Goal: Transaction & Acquisition: Obtain resource

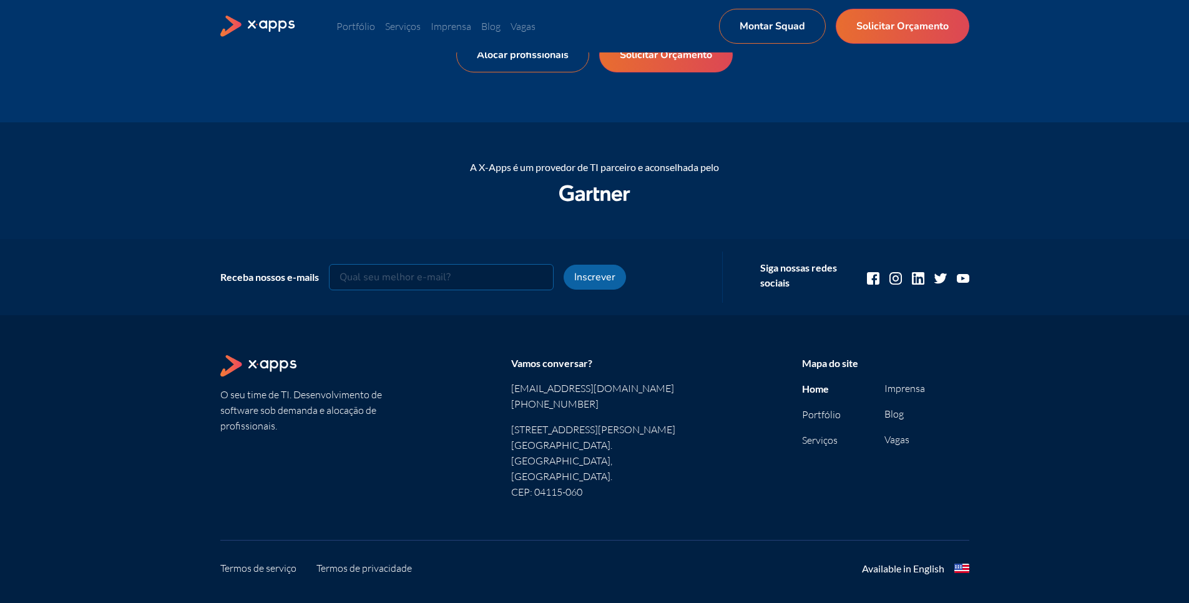
scroll to position [1509, 0]
click at [810, 412] on link "Portfólio" at bounding box center [821, 412] width 39 height 12
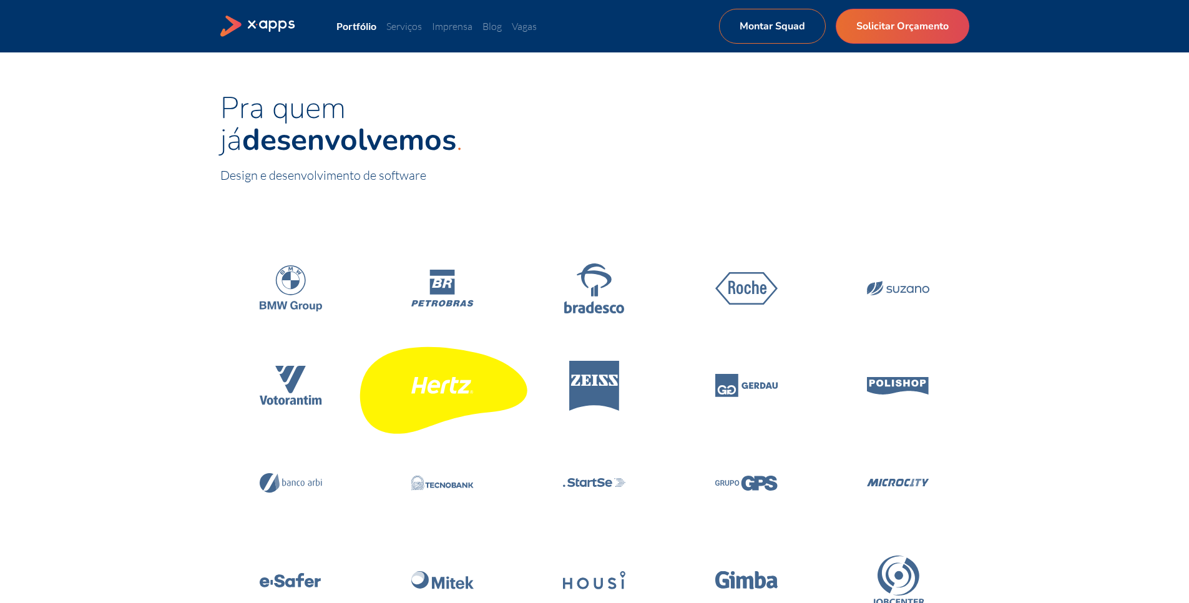
click at [444, 384] on icon at bounding box center [442, 385] width 62 height 17
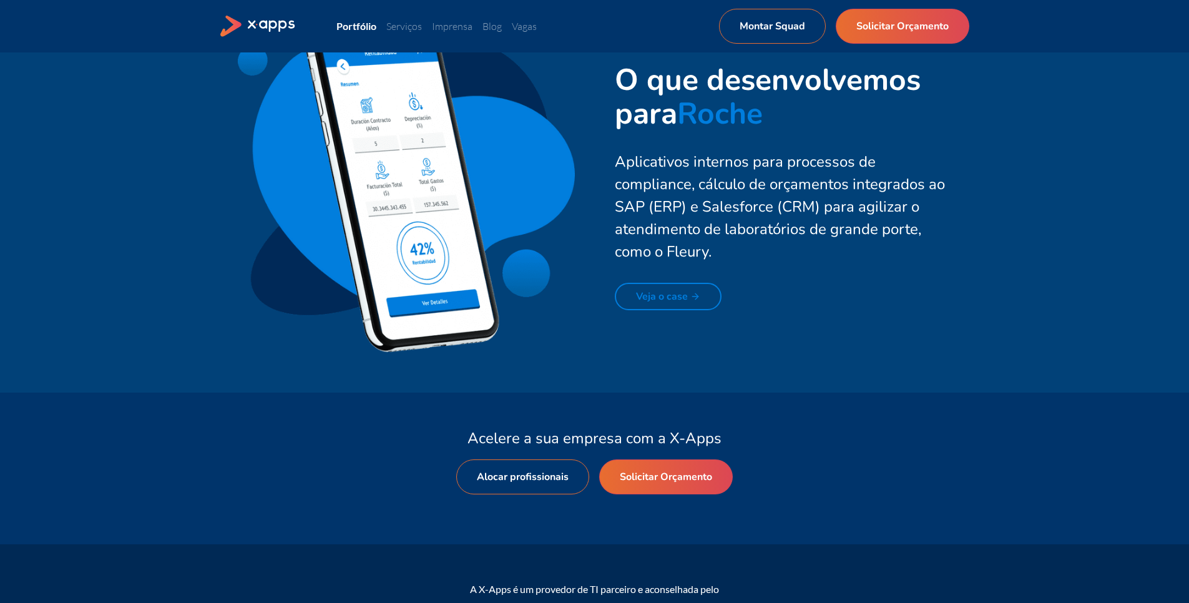
scroll to position [2770, 0]
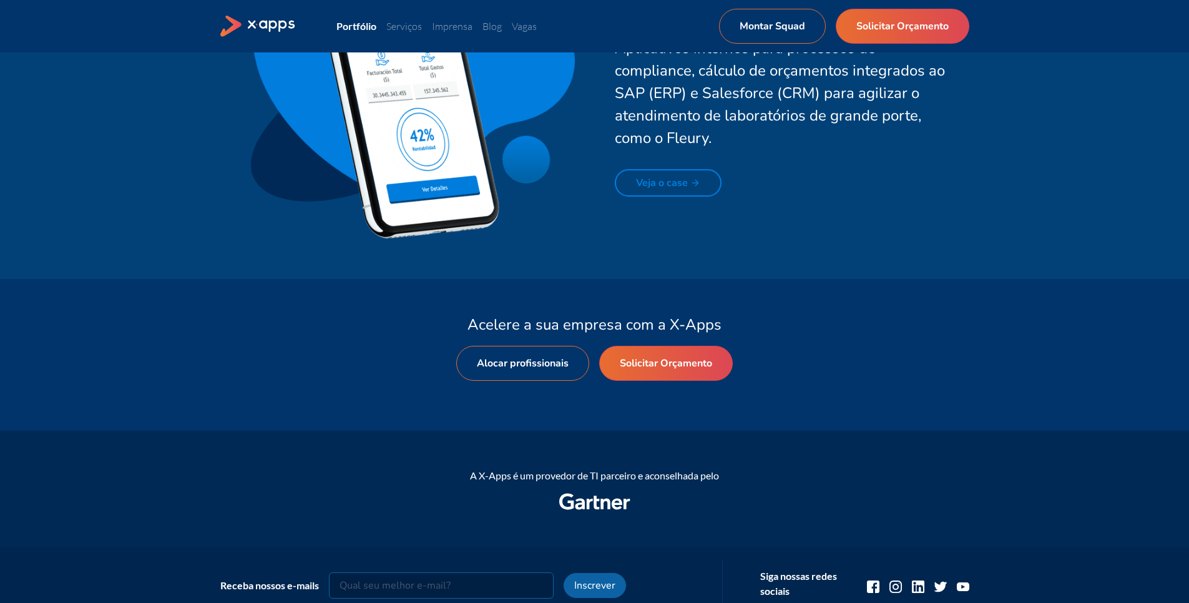
click at [638, 178] on link "Veja o case" at bounding box center [668, 182] width 107 height 27
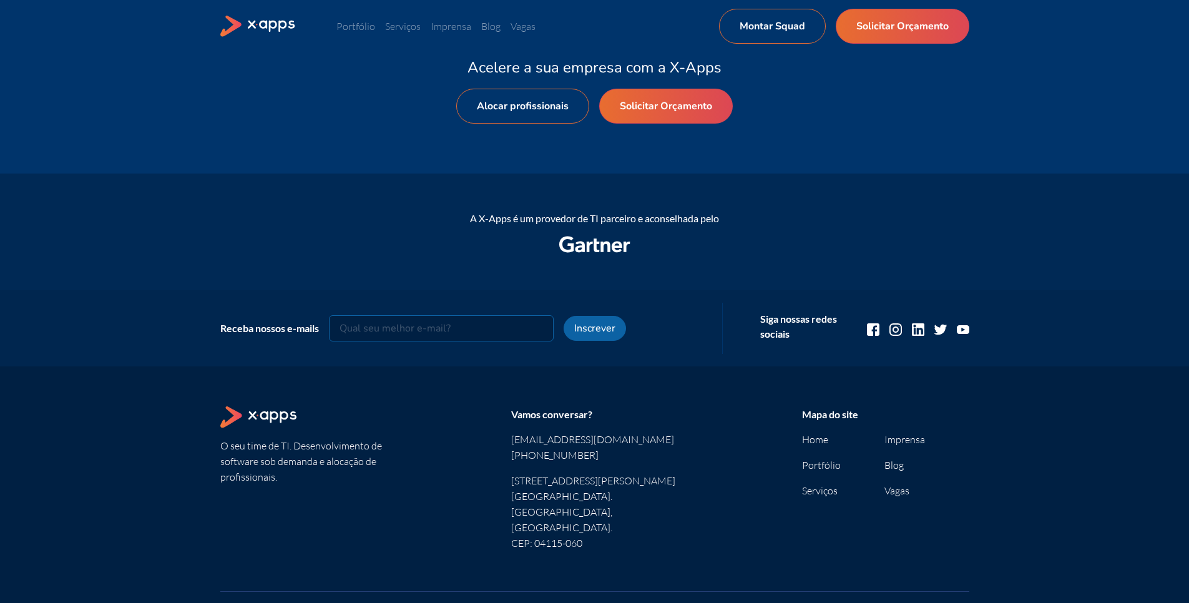
scroll to position [2246, 0]
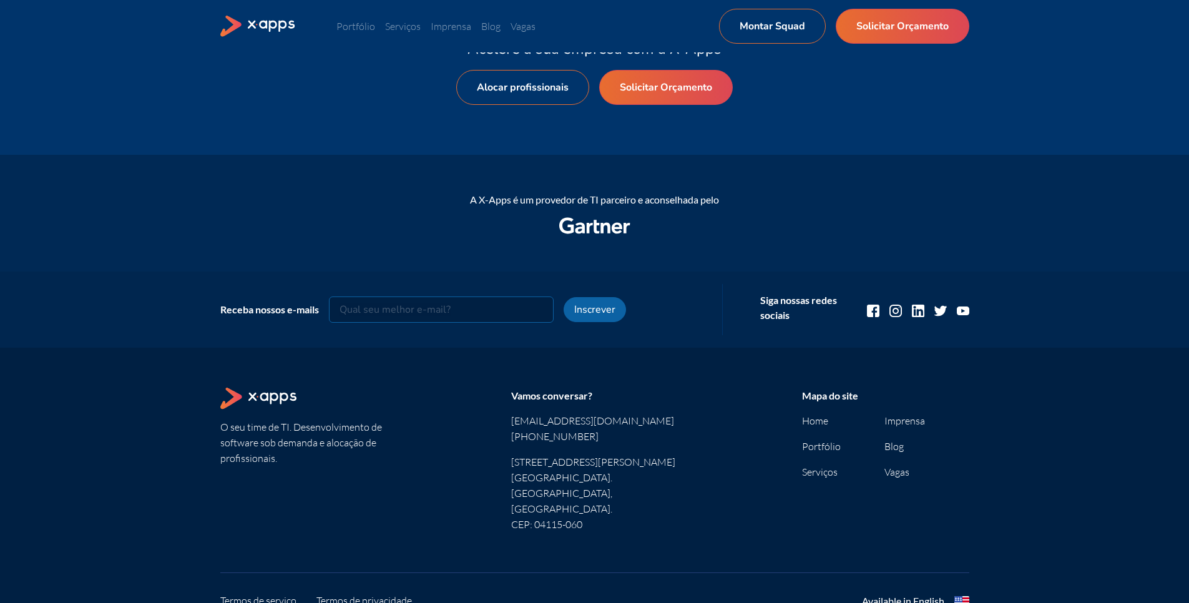
click at [259, 397] on icon at bounding box center [258, 398] width 76 height 22
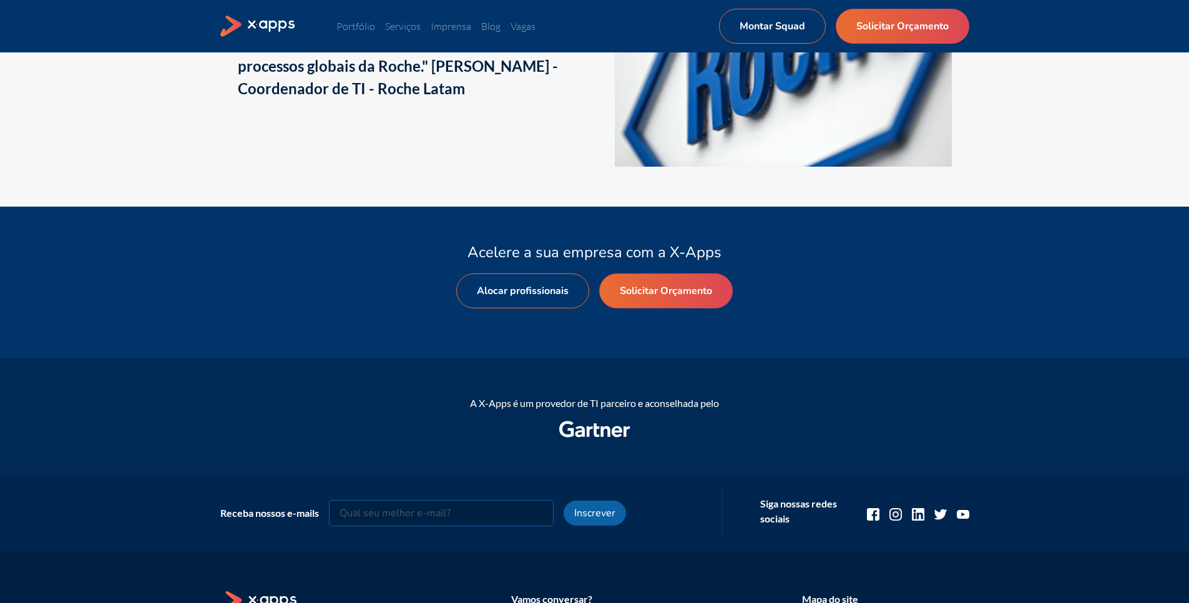
scroll to position [2021, 0]
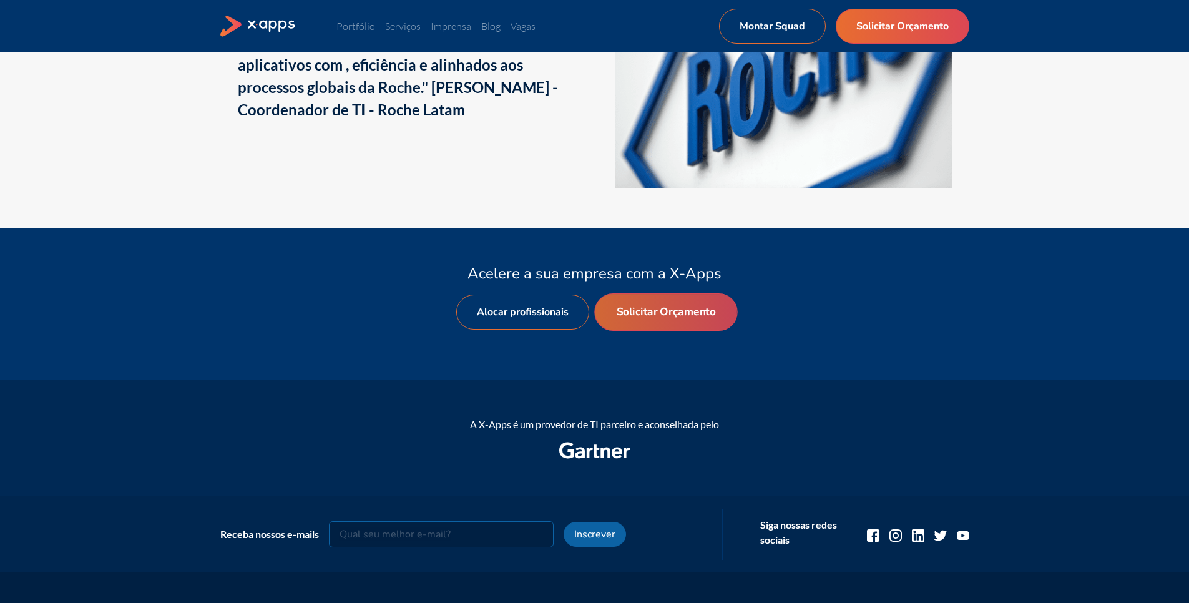
click at [661, 300] on link "Solicitar Orçamento" at bounding box center [665, 311] width 143 height 37
select select "BR"
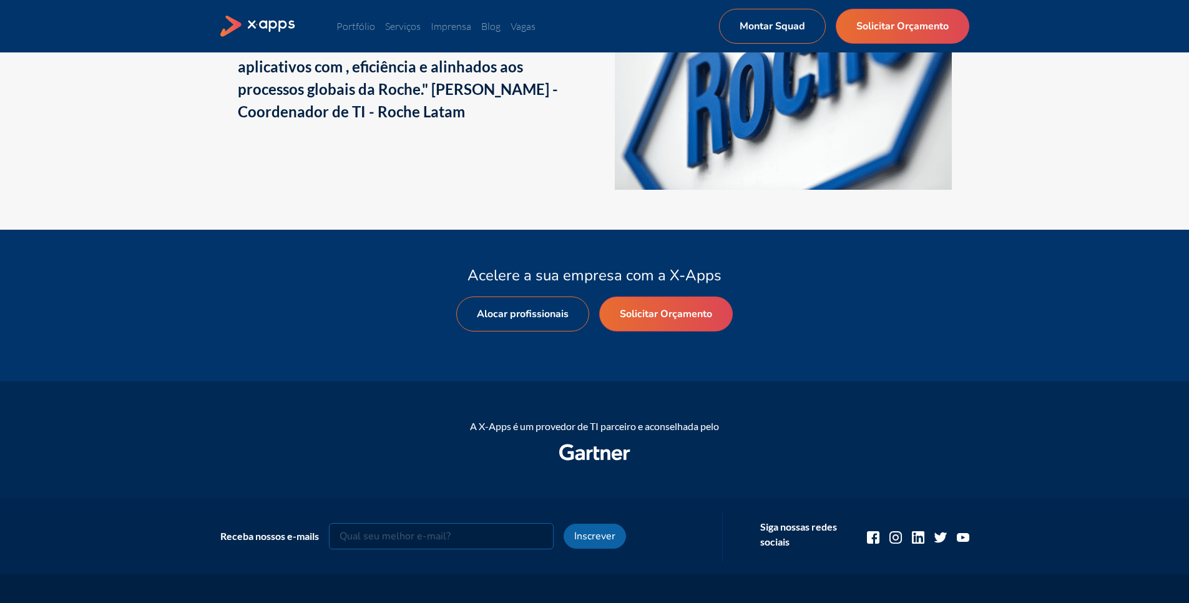
scroll to position [2021, 0]
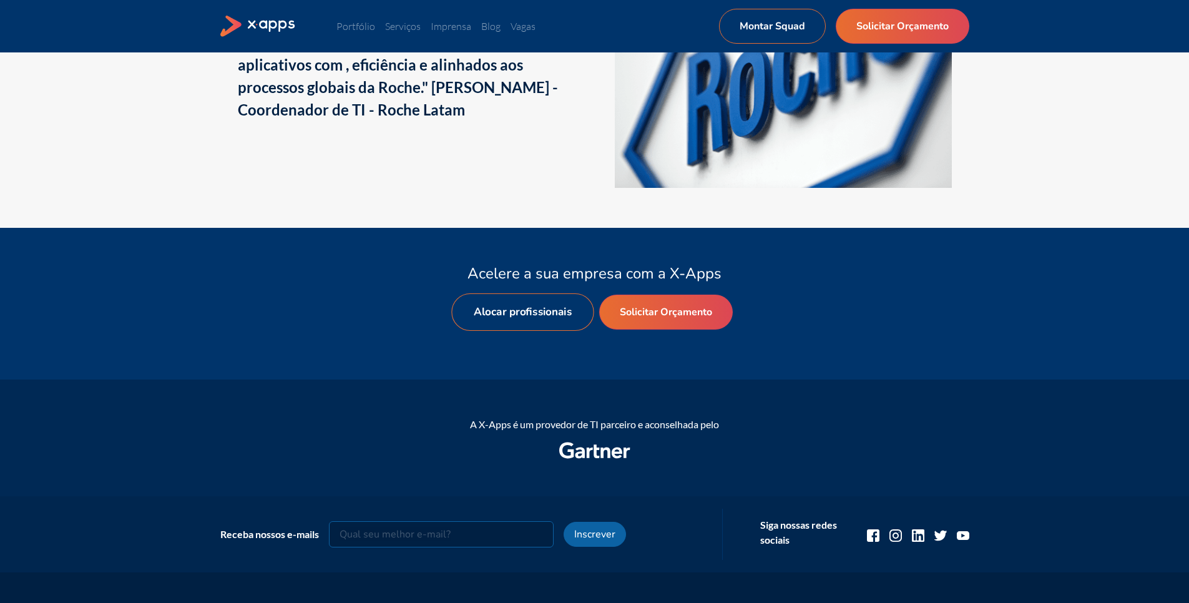
click at [517, 319] on link "Alocar profissionais" at bounding box center [522, 311] width 142 height 37
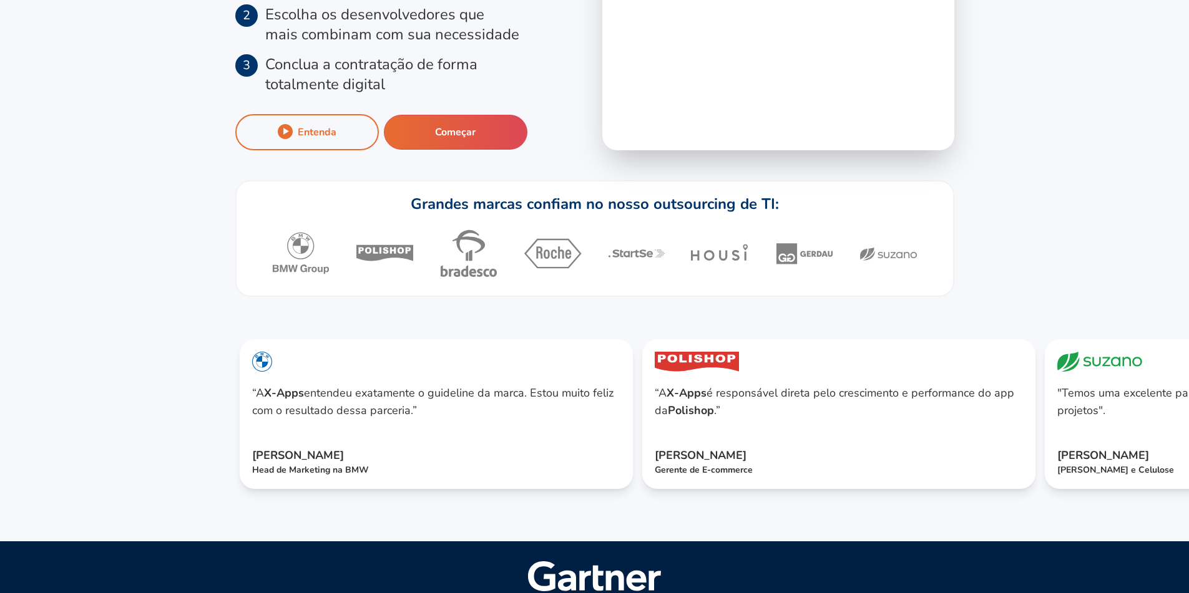
scroll to position [374, 0]
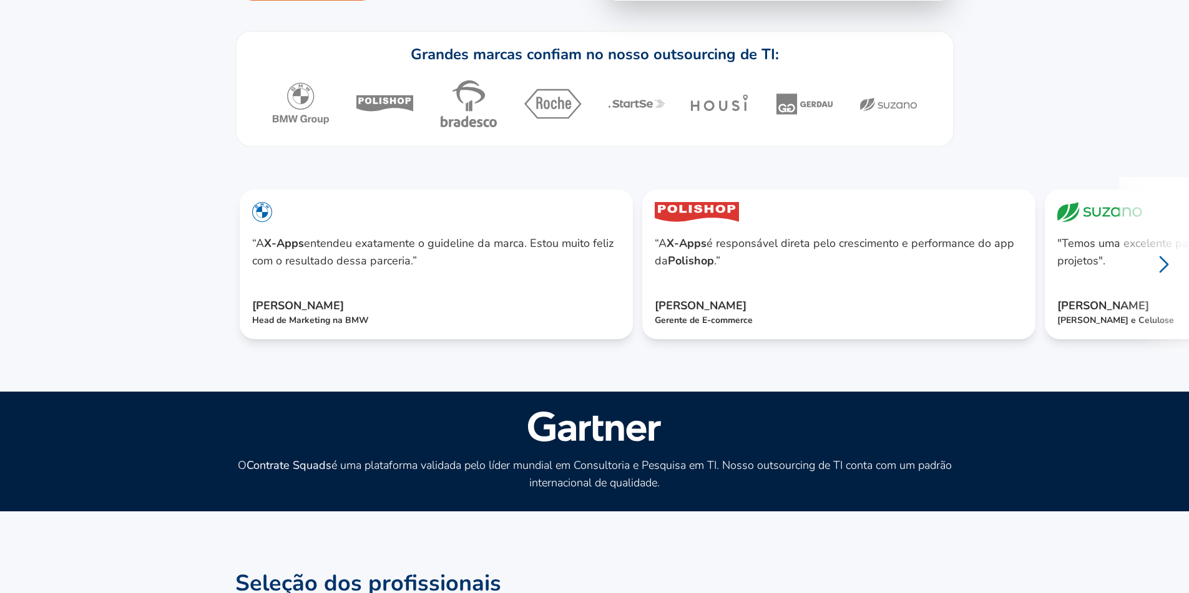
click at [1172, 280] on icon at bounding box center [1164, 265] width 30 height 30
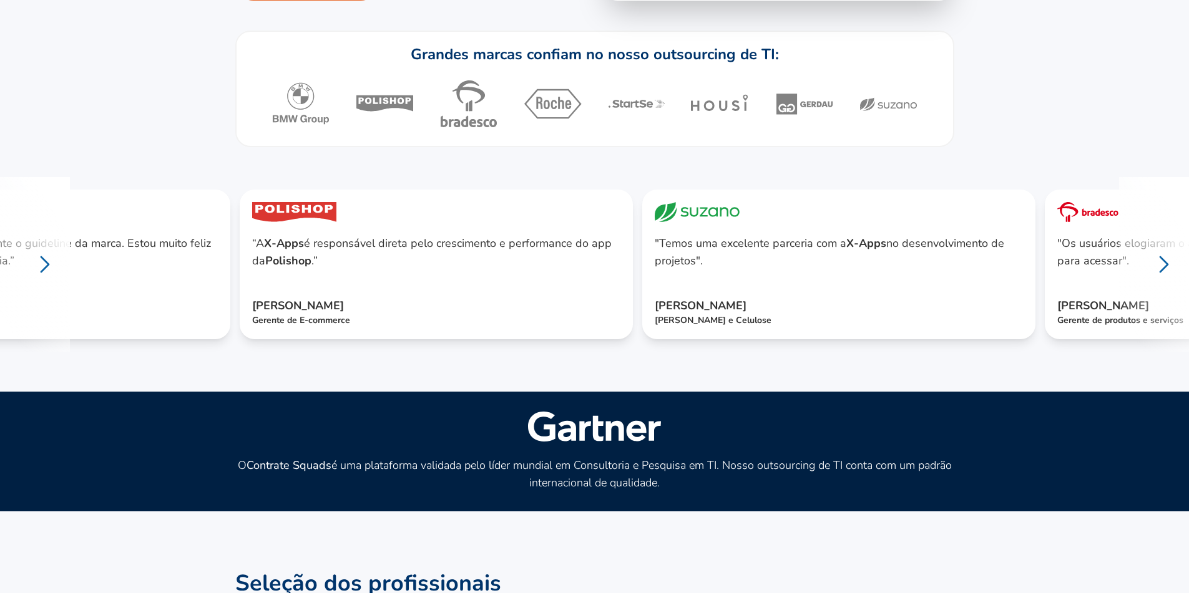
click at [1172, 280] on icon at bounding box center [1164, 265] width 30 height 30
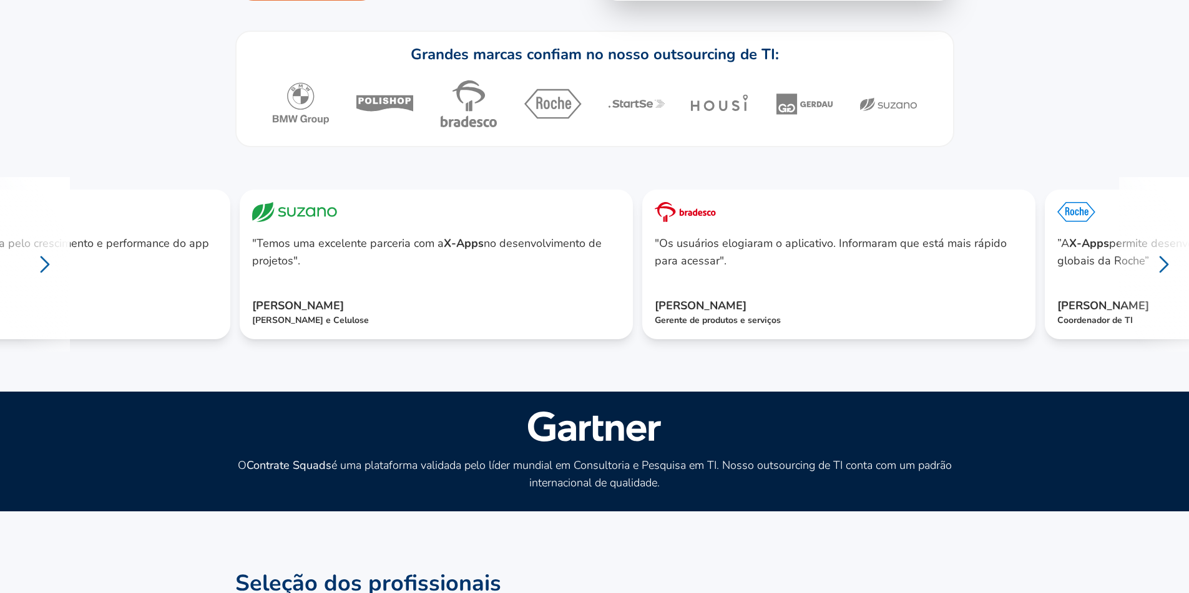
click at [1172, 280] on icon at bounding box center [1164, 265] width 30 height 30
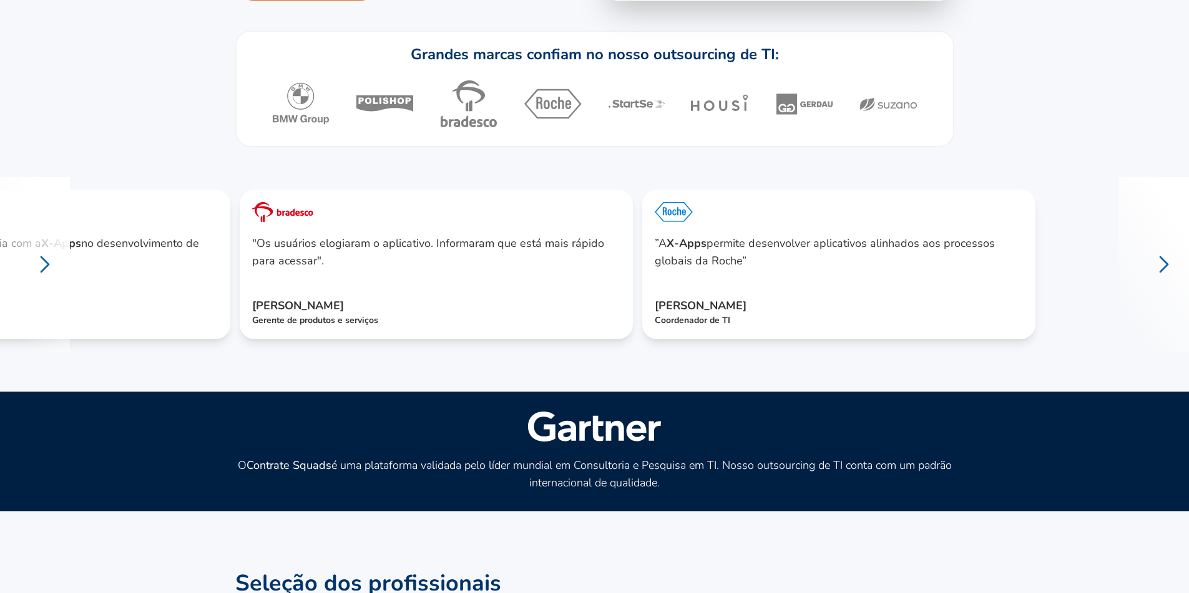
click at [1173, 280] on icon at bounding box center [1164, 265] width 30 height 30
